Goal: Information Seeking & Learning: Learn about a topic

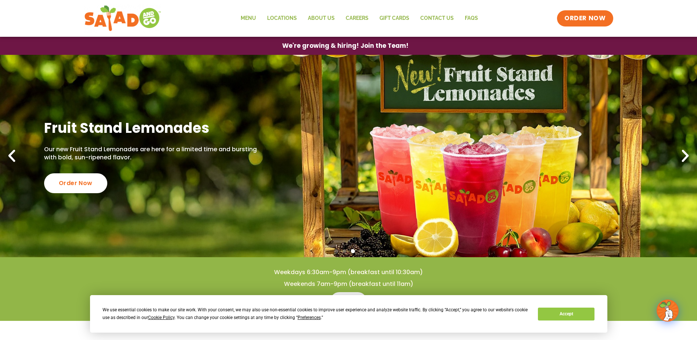
click at [10, 154] on icon "Previous slide" at bounding box center [12, 156] width 16 height 16
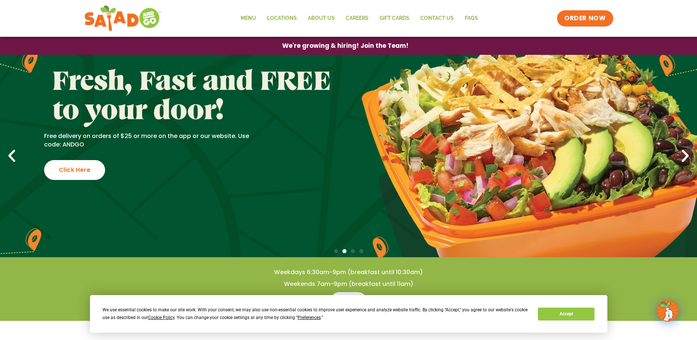
click at [568, 152] on link "Free delivery on orders of $25 or more on the app or our website. Use code: AND…" at bounding box center [348, 156] width 697 height 202
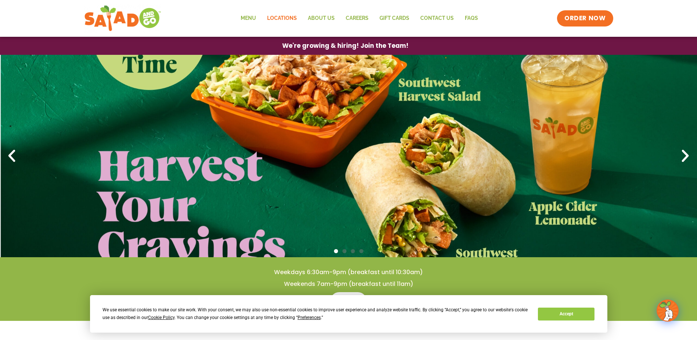
click at [277, 17] on link "Locations" at bounding box center [282, 18] width 41 height 17
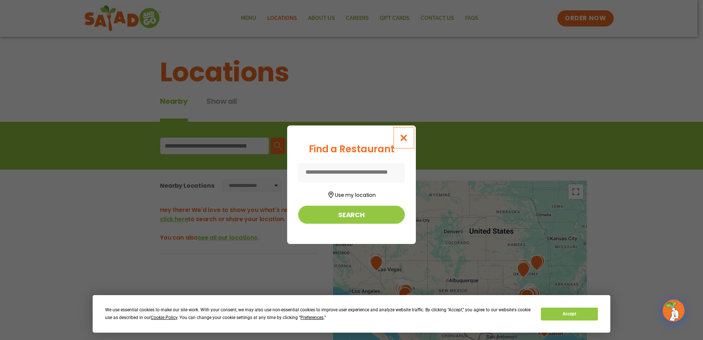
click at [404, 139] on icon "Close modal" at bounding box center [403, 138] width 9 height 8
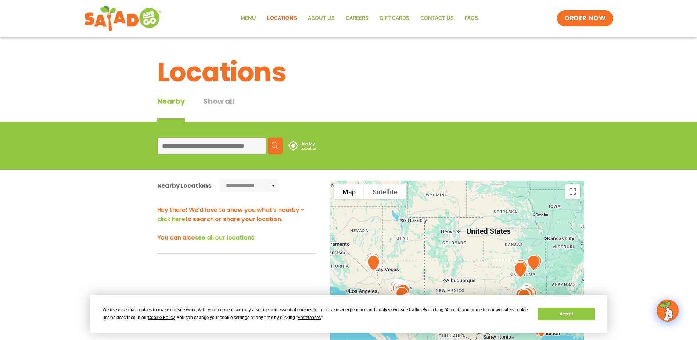
click at [223, 150] on input at bounding box center [212, 145] width 108 height 17
type input "*****"
click at [279, 140] on button "Search" at bounding box center [275, 145] width 15 height 17
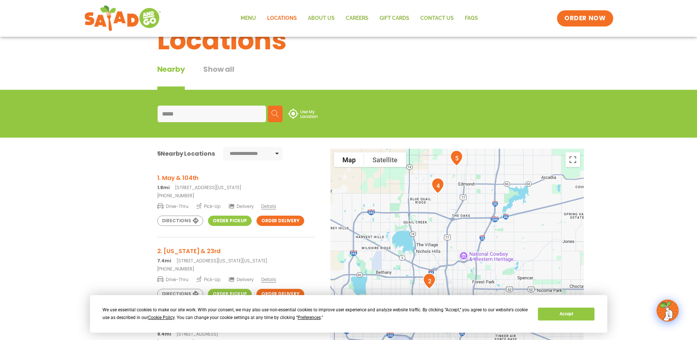
scroll to position [110, 0]
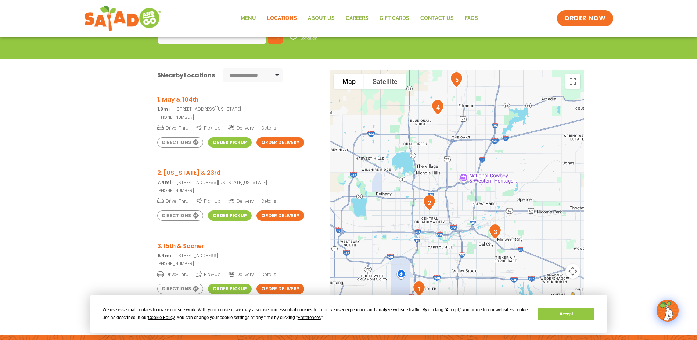
click at [185, 97] on h3 "1. May & 104th" at bounding box center [236, 99] width 158 height 9
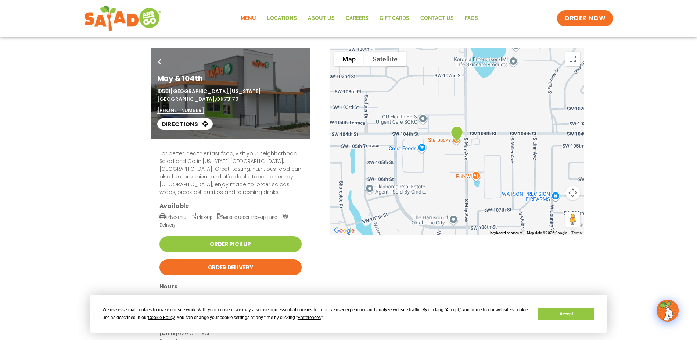
click at [247, 15] on link "Menu" at bounding box center [248, 18] width 26 height 17
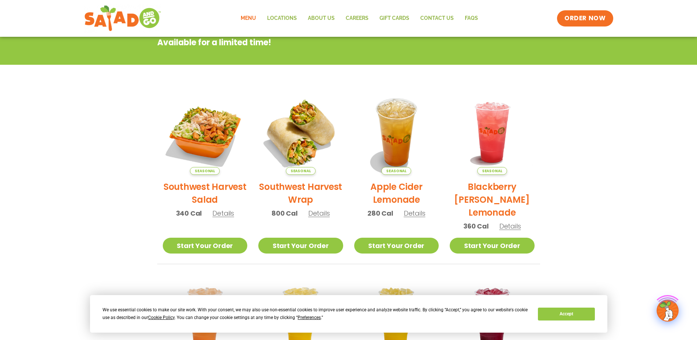
scroll to position [147, 0]
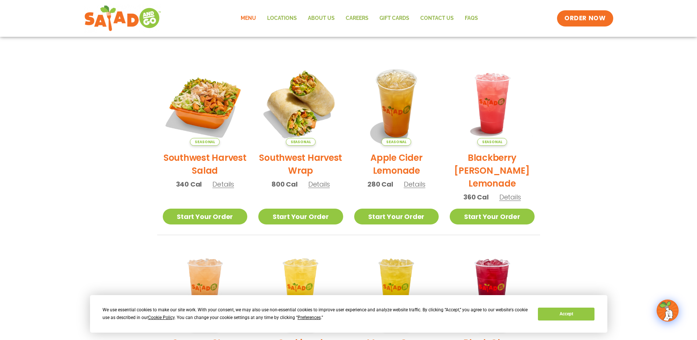
click at [200, 158] on h2 "Southwest Harvest Salad" at bounding box center [205, 164] width 85 height 26
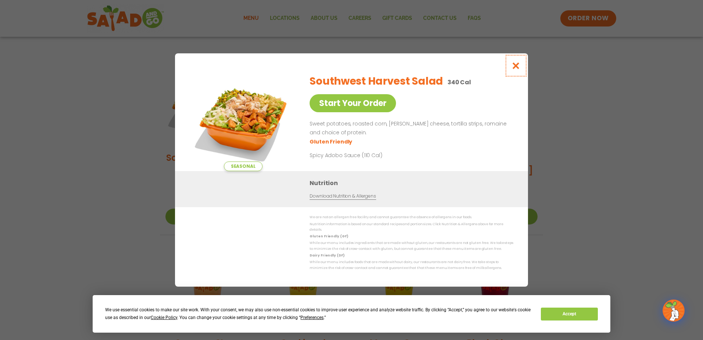
click at [513, 67] on icon "Close modal" at bounding box center [515, 66] width 9 height 8
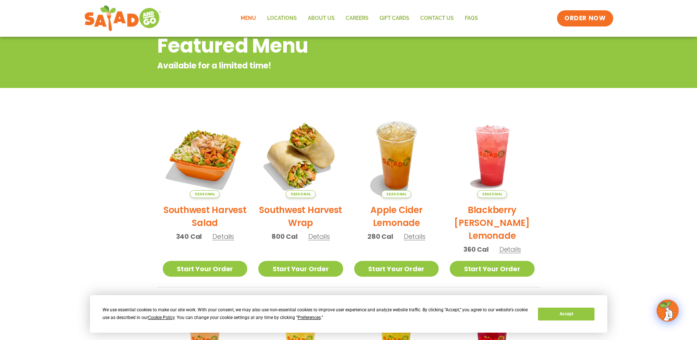
scroll to position [0, 0]
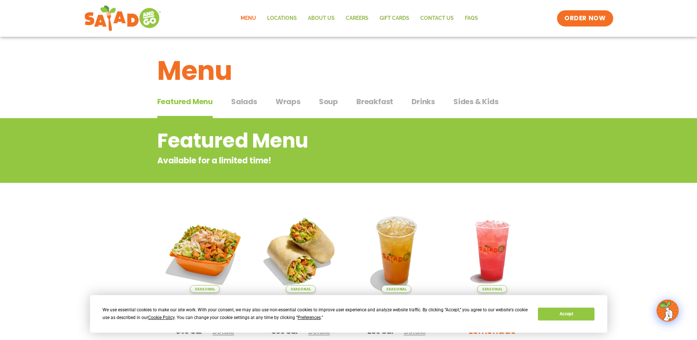
click at [246, 102] on span "Salads" at bounding box center [244, 101] width 26 height 11
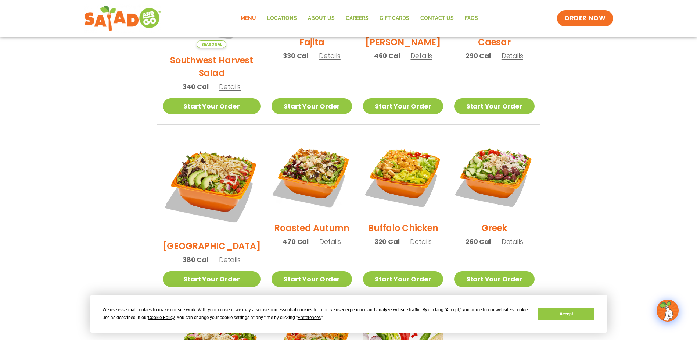
scroll to position [184, 0]
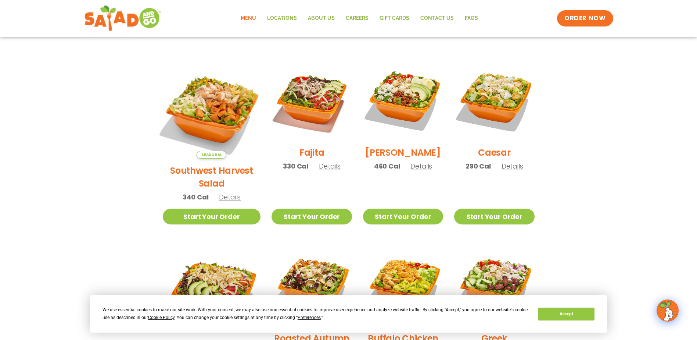
click at [210, 115] on img at bounding box center [211, 109] width 115 height 115
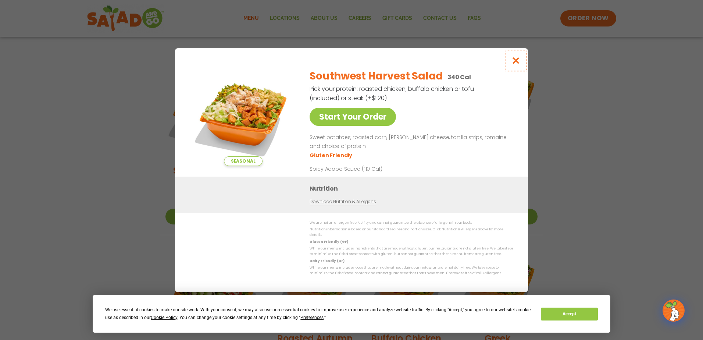
click at [514, 64] on icon "Close modal" at bounding box center [515, 61] width 9 height 8
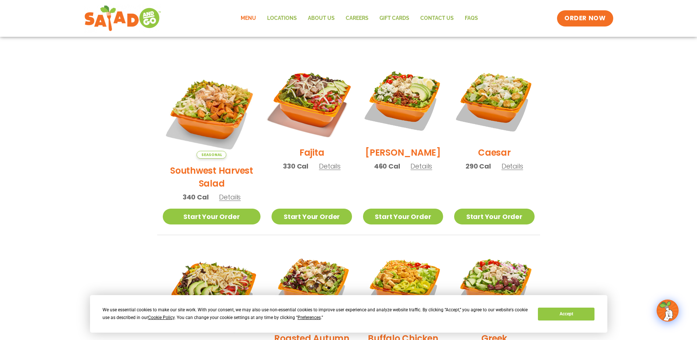
click at [315, 112] on img at bounding box center [312, 100] width 94 height 94
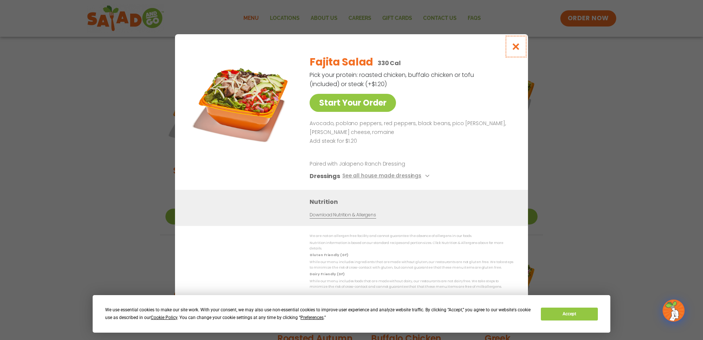
click at [516, 49] on icon "Close modal" at bounding box center [515, 47] width 9 height 8
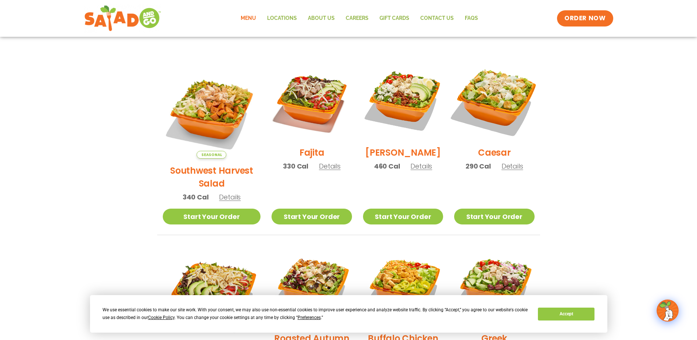
click at [507, 111] on img at bounding box center [494, 100] width 94 height 94
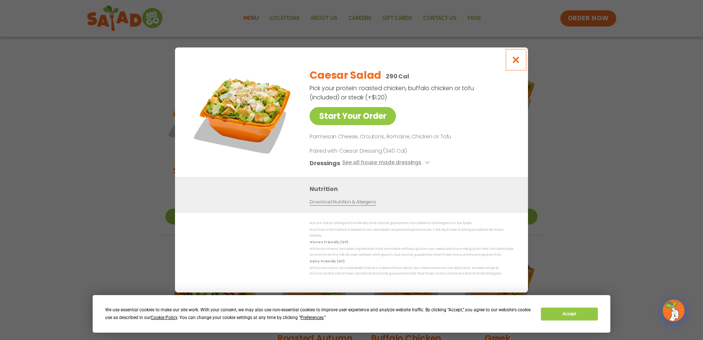
click at [516, 63] on icon "Close modal" at bounding box center [515, 60] width 9 height 8
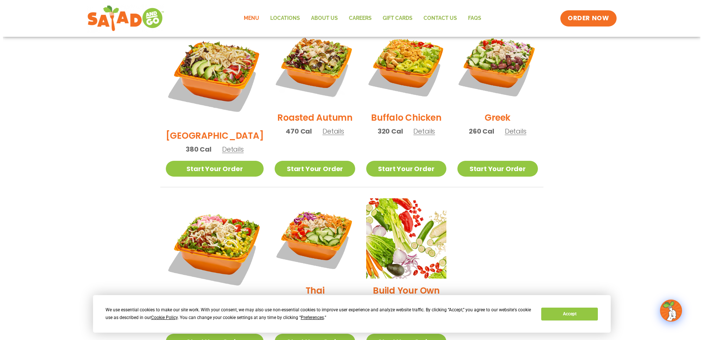
scroll to position [478, 0]
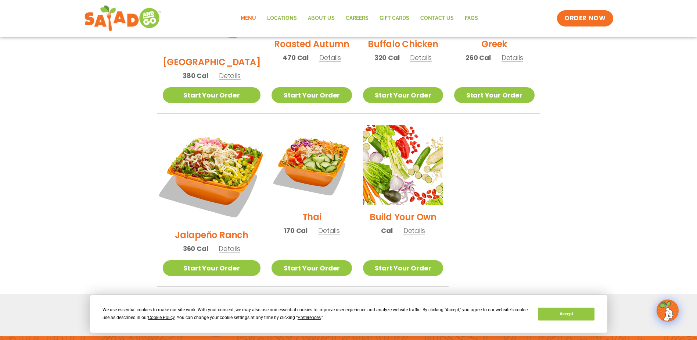
click at [219, 168] on img at bounding box center [211, 173] width 115 height 115
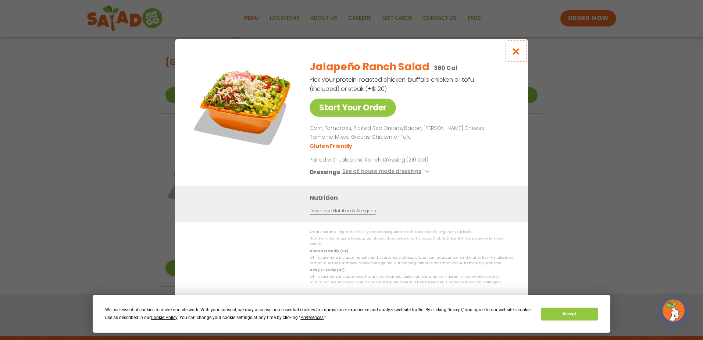
click at [513, 53] on icon "Close modal" at bounding box center [515, 51] width 9 height 8
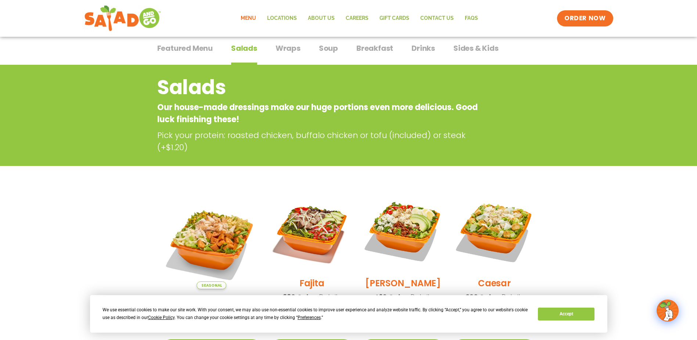
scroll to position [0, 0]
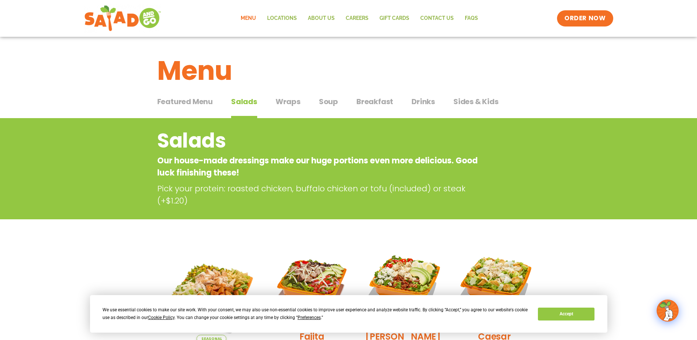
click at [294, 103] on span "Wraps" at bounding box center [288, 101] width 25 height 11
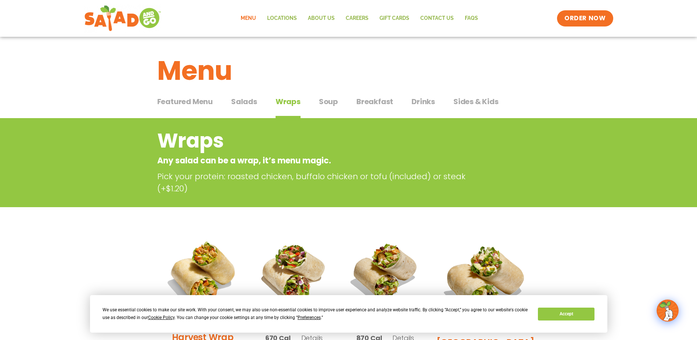
click at [329, 103] on span "Soup" at bounding box center [328, 101] width 19 height 11
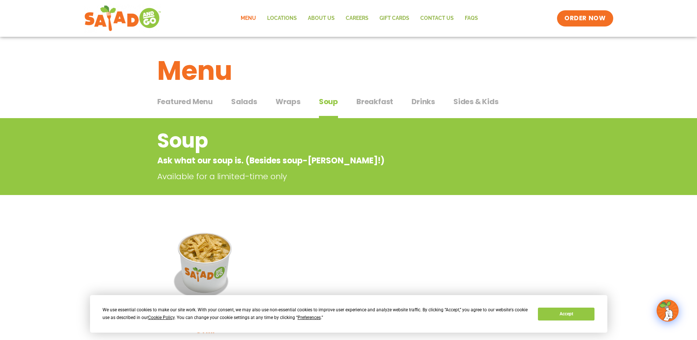
click at [380, 104] on span "Breakfast" at bounding box center [375, 101] width 37 height 11
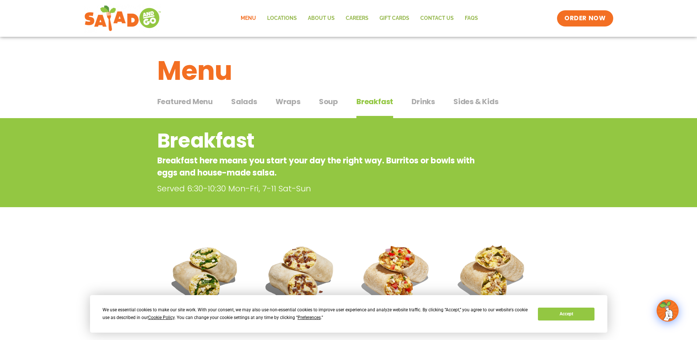
click at [201, 101] on span "Featured Menu" at bounding box center [185, 101] width 56 height 11
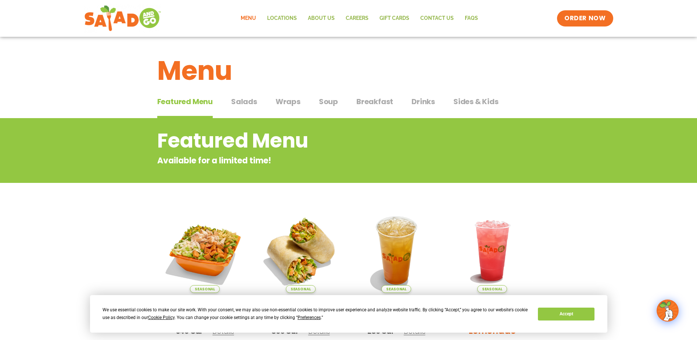
click at [201, 101] on span "Featured Menu" at bounding box center [185, 101] width 56 height 11
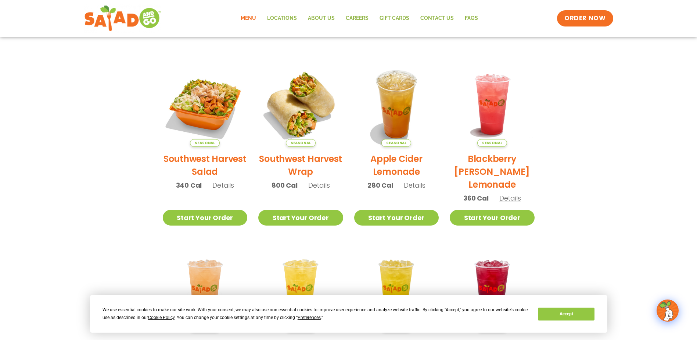
scroll to position [147, 0]
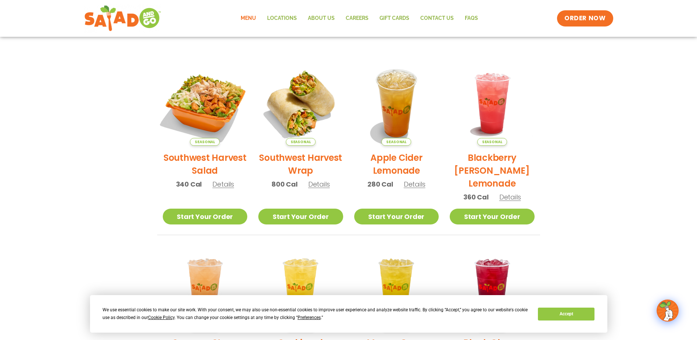
click at [219, 124] on img at bounding box center [205, 103] width 100 height 100
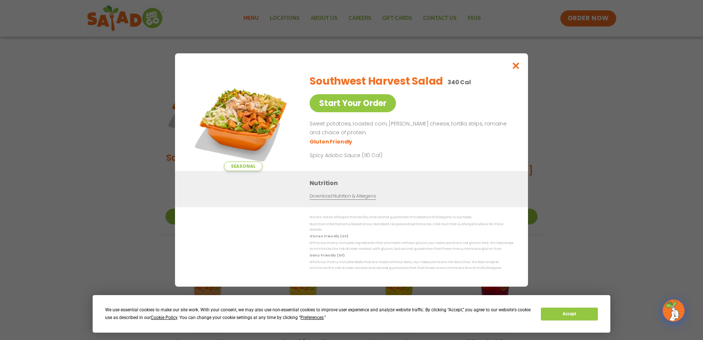
click at [219, 114] on img at bounding box center [243, 119] width 103 height 103
click at [241, 122] on img at bounding box center [243, 119] width 103 height 103
click at [519, 67] on icon "Close modal" at bounding box center [515, 66] width 9 height 8
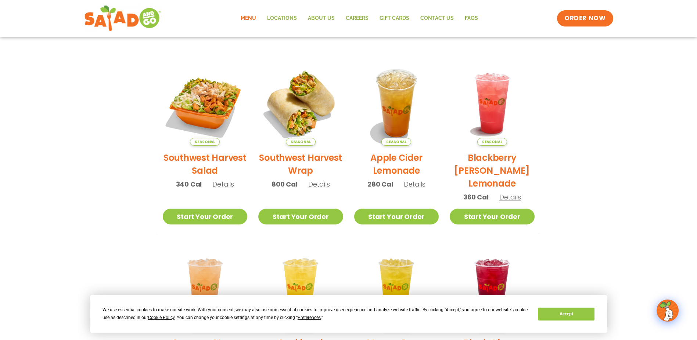
scroll to position [37, 0]
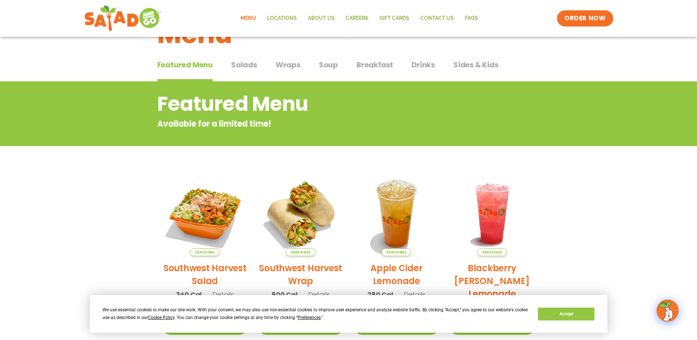
click at [239, 66] on span "Salads" at bounding box center [244, 64] width 26 height 11
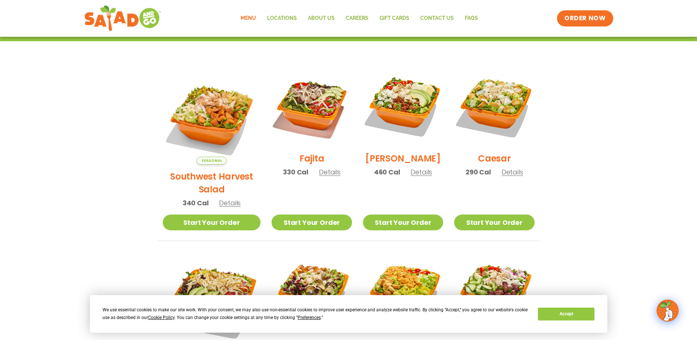
scroll to position [221, 0]
